Goal: Transaction & Acquisition: Download file/media

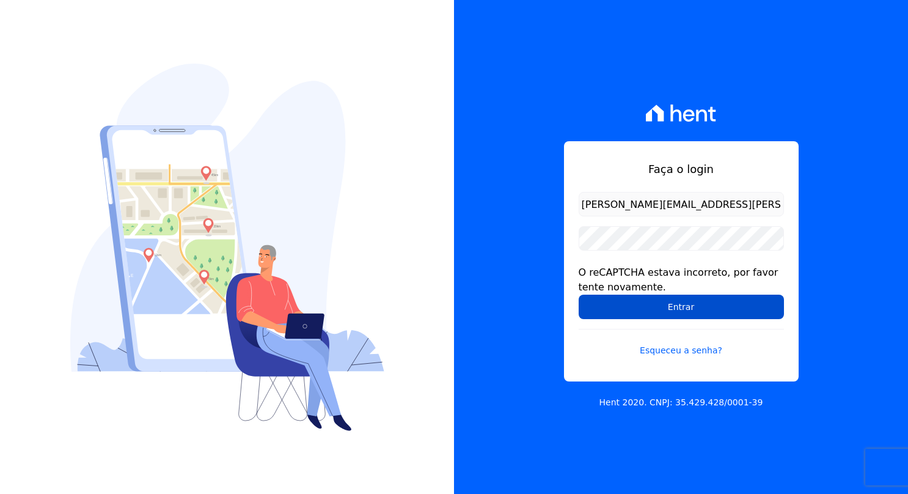
click at [657, 308] on input "Entrar" at bounding box center [681, 306] width 205 height 24
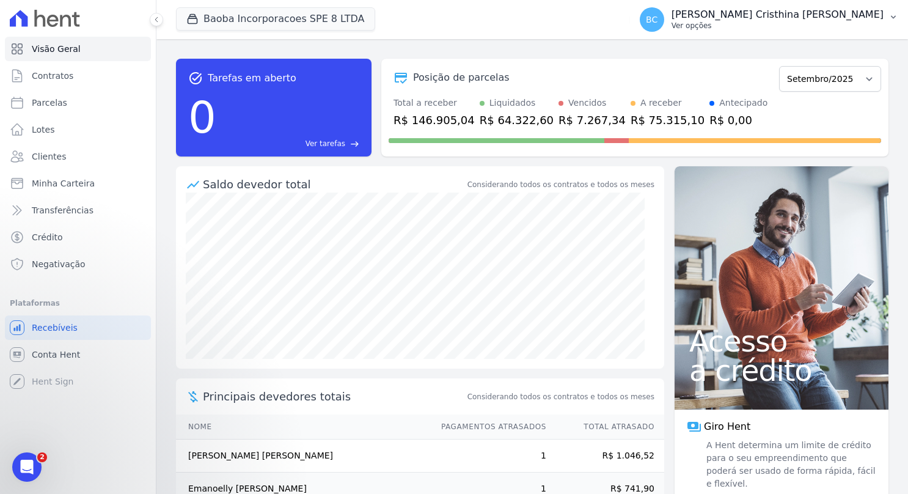
click at [807, 26] on p "Ver opções" at bounding box center [777, 26] width 212 height 10
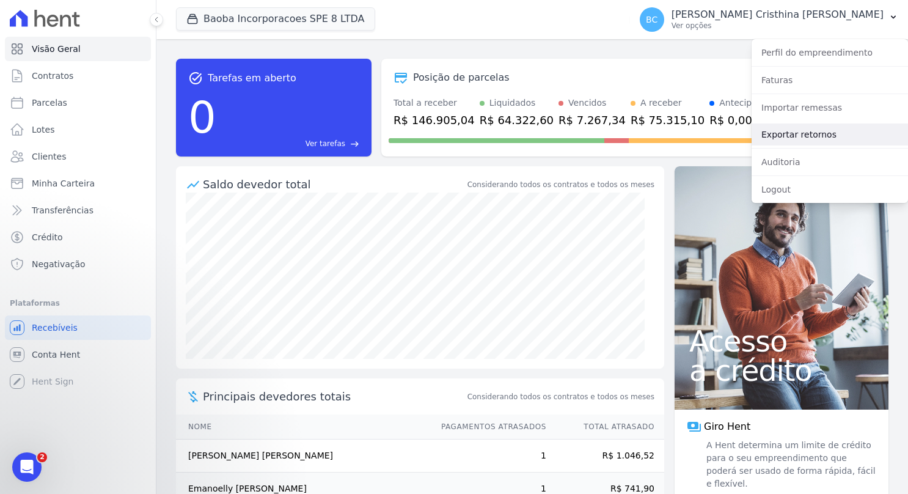
click at [797, 144] on link "Exportar retornos" at bounding box center [829, 134] width 156 height 22
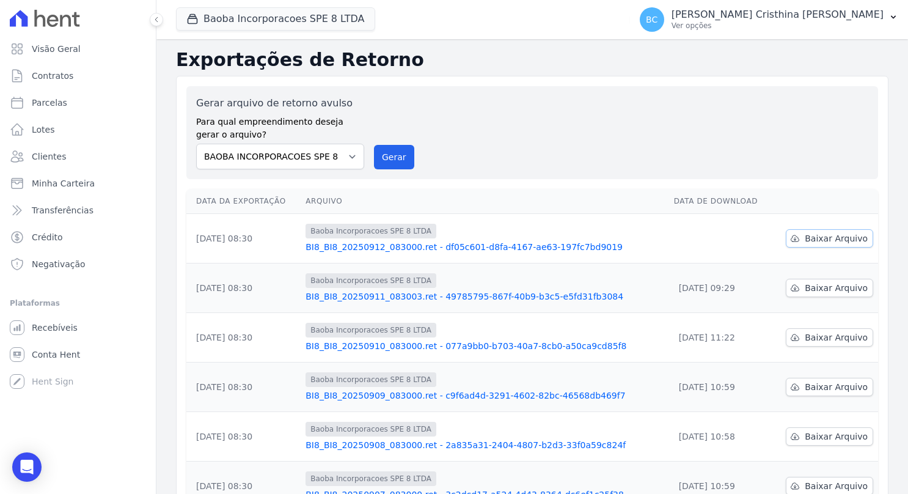
click at [816, 243] on span "Baixar Arquivo" at bounding box center [836, 238] width 63 height 12
click at [814, 240] on span "Baixar Arquivo" at bounding box center [836, 238] width 63 height 12
